Goal: Task Accomplishment & Management: Manage account settings

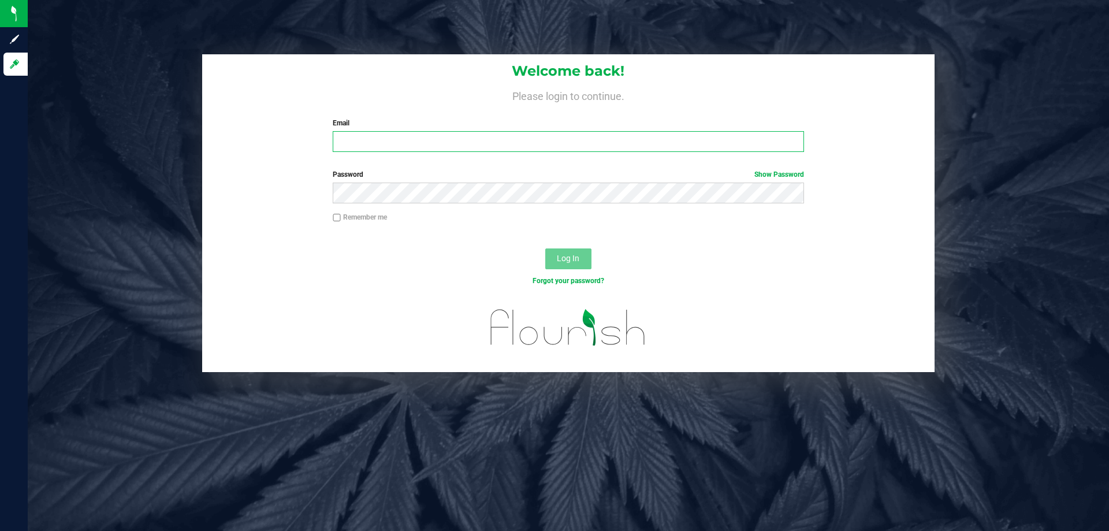
click at [378, 146] on input "Email" at bounding box center [568, 141] width 471 height 21
type input "asainthilaire@liveparallel.com"
click at [545, 248] on button "Log In" at bounding box center [568, 258] width 46 height 21
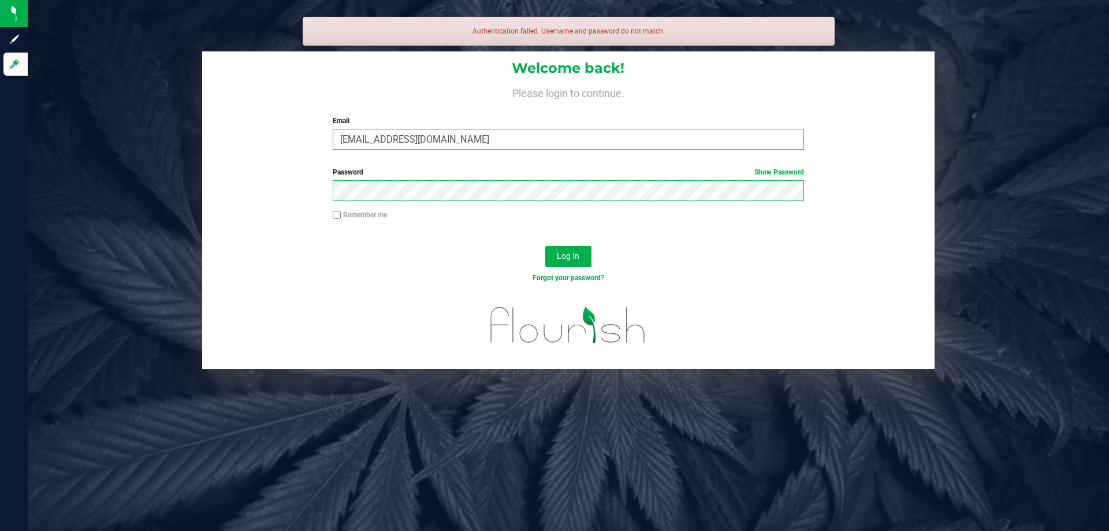
click at [545, 246] on button "Log In" at bounding box center [568, 256] width 46 height 21
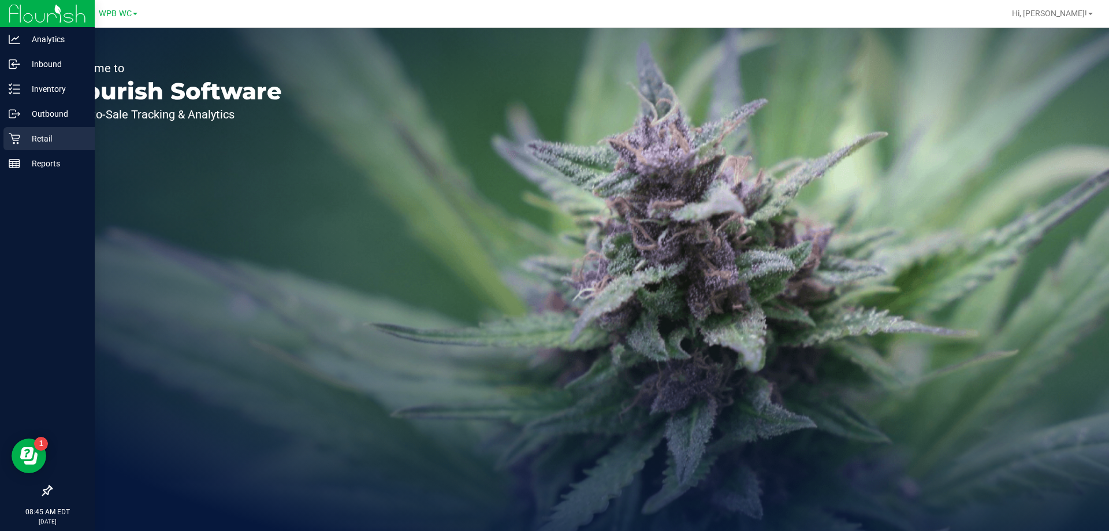
click at [18, 139] on icon at bounding box center [14, 138] width 11 height 11
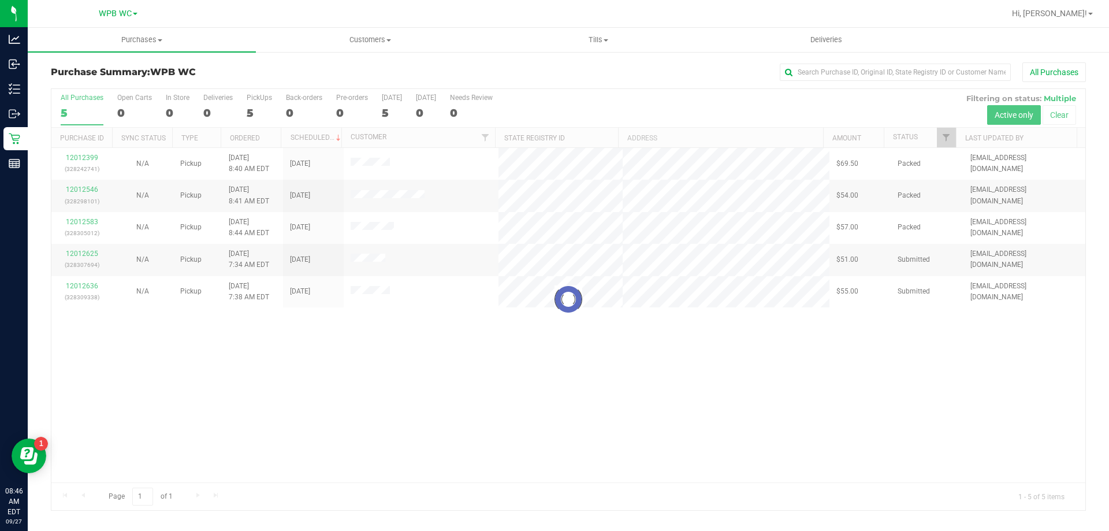
click at [537, 390] on div at bounding box center [568, 299] width 1034 height 421
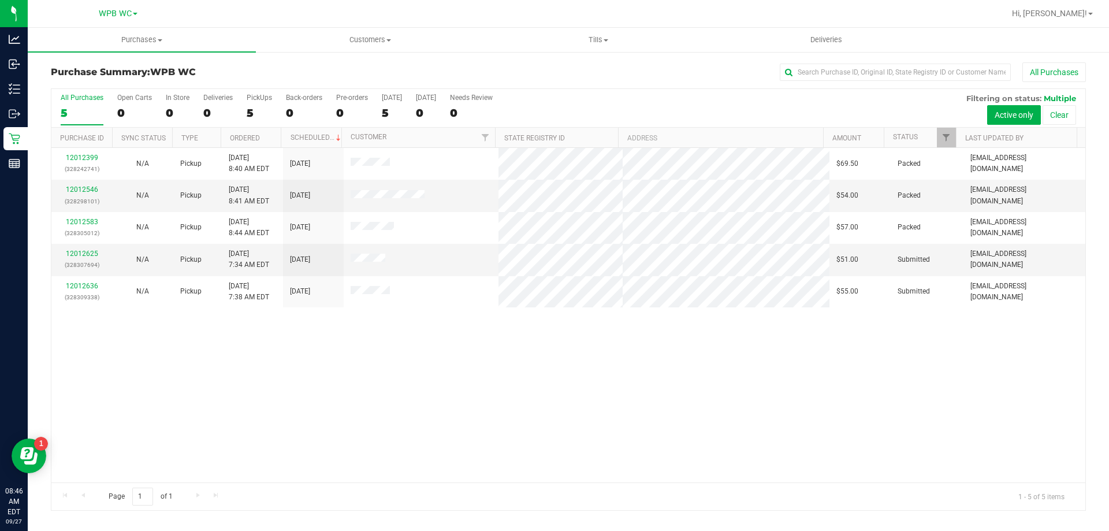
click at [354, 380] on div "12012399 (328242741) N/A Pickup 9/27/2025 8:40 AM EDT 9/27/2025 $69.50 Packed a…" at bounding box center [568, 315] width 1034 height 334
